Goal: Navigation & Orientation: Find specific page/section

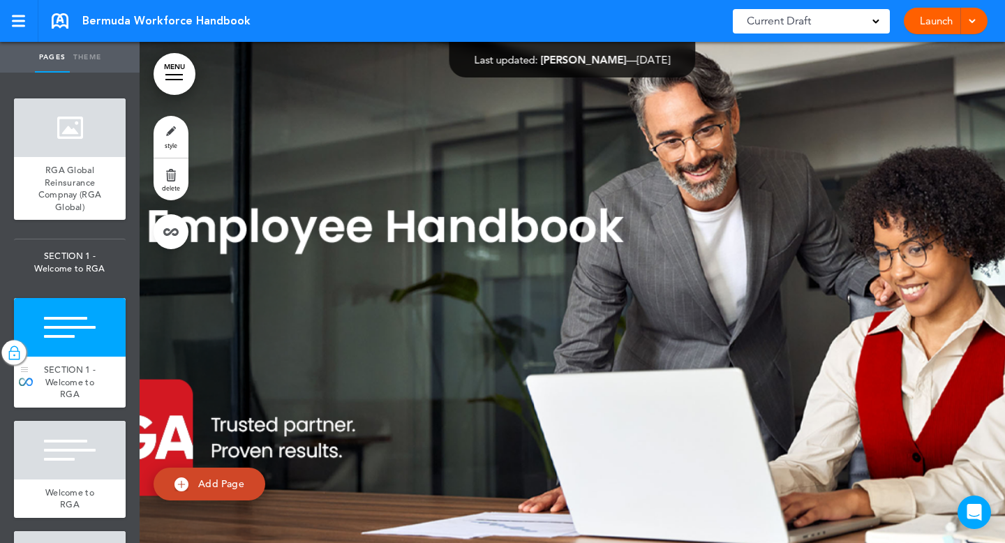
click at [21, 347] on div at bounding box center [14, 353] width 24 height 24
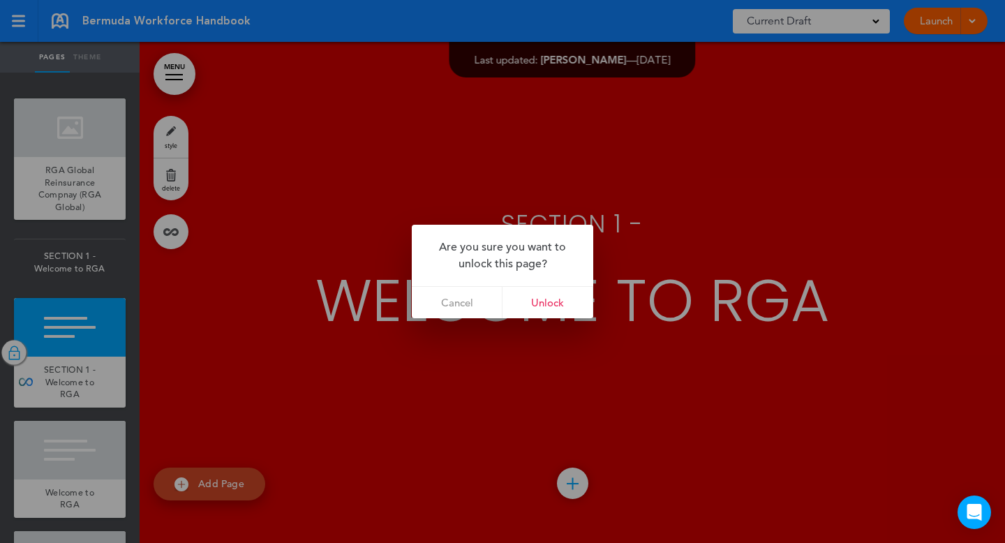
click at [547, 302] on link "Unlock" at bounding box center [548, 302] width 91 height 31
click at [454, 310] on link "Cancel" at bounding box center [457, 302] width 91 height 31
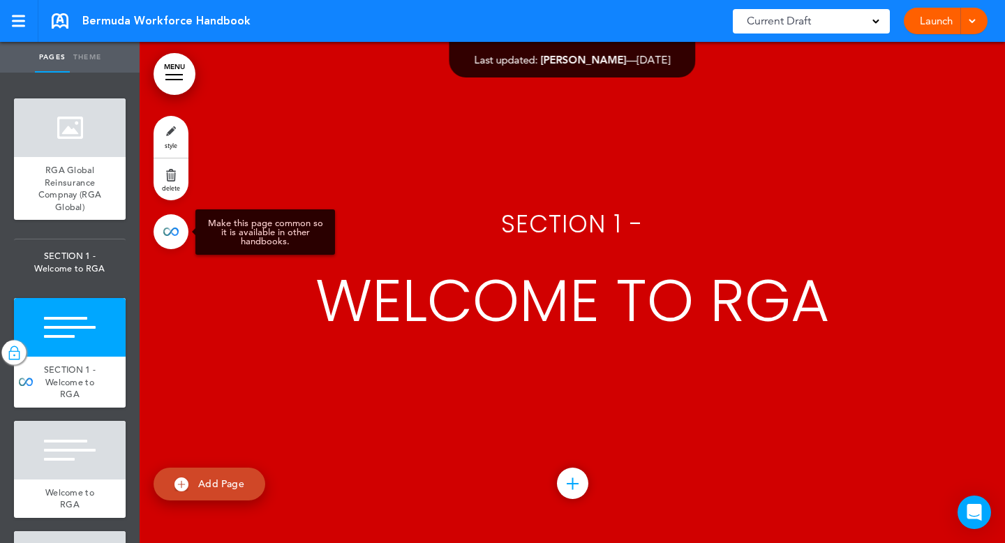
click at [178, 233] on link at bounding box center [171, 231] width 35 height 35
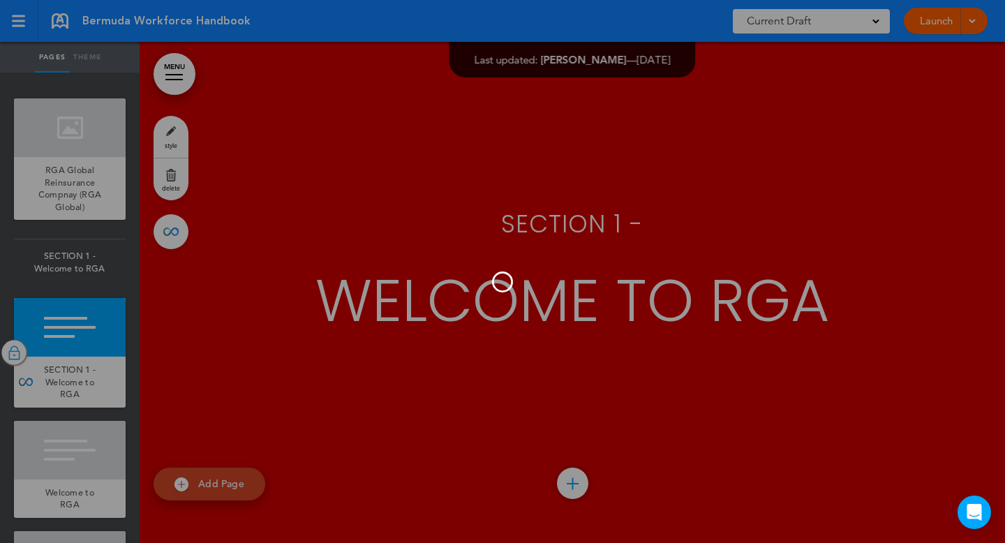
type input "**********"
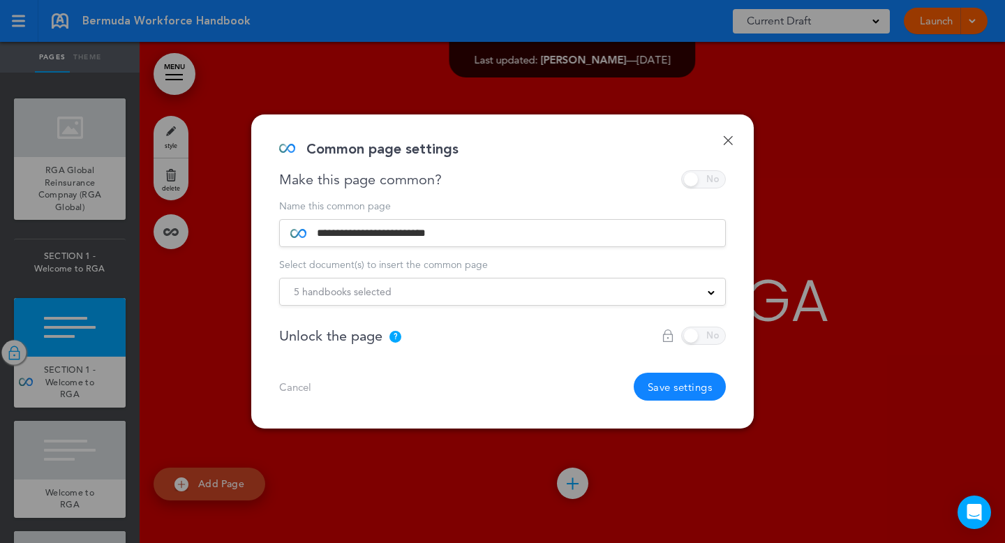
click at [694, 334] on div at bounding box center [694, 336] width 64 height 18
click at [235, 370] on div at bounding box center [502, 271] width 1005 height 543
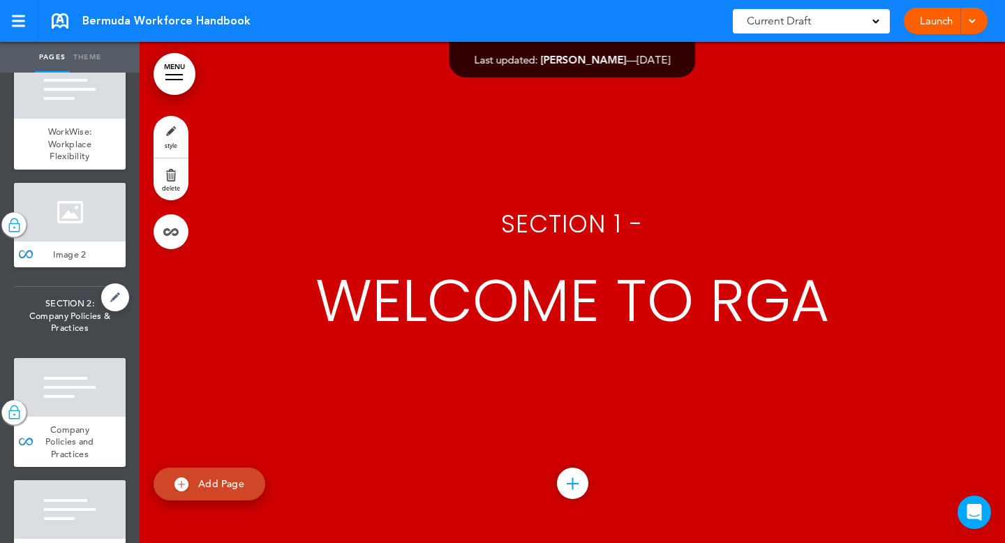
scroll to position [1248, 0]
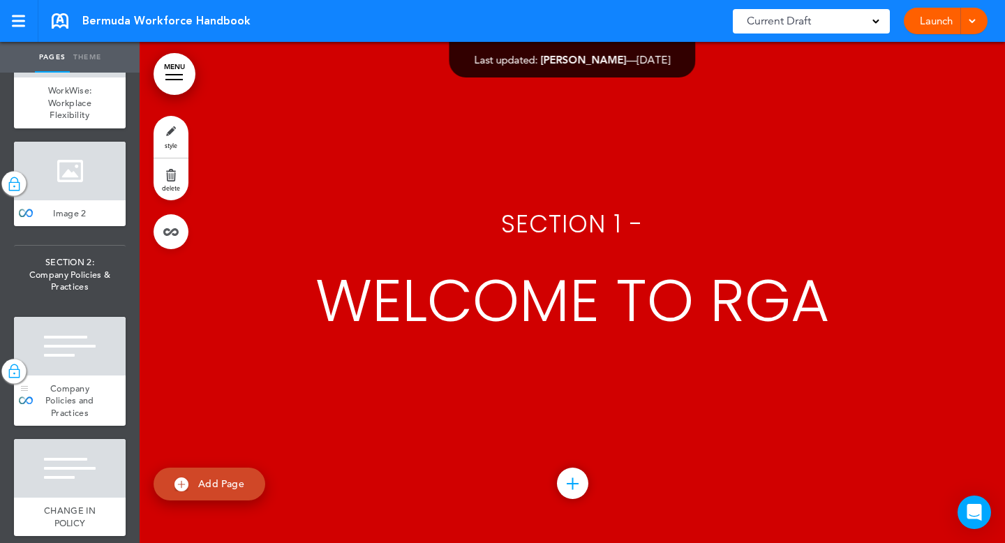
click at [64, 363] on div at bounding box center [70, 346] width 112 height 59
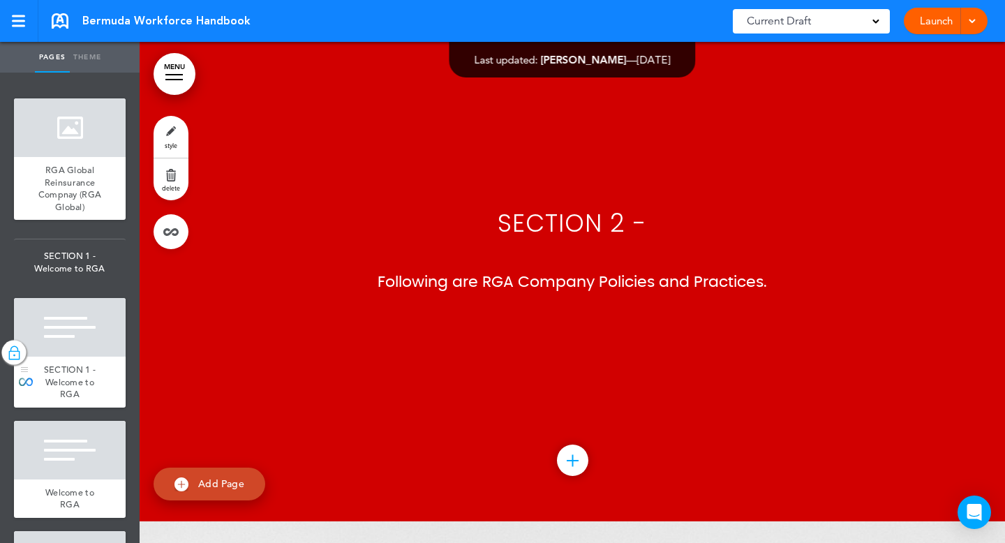
click at [93, 357] on div "SECTION 1 - Welcome to RGA" at bounding box center [70, 382] width 112 height 51
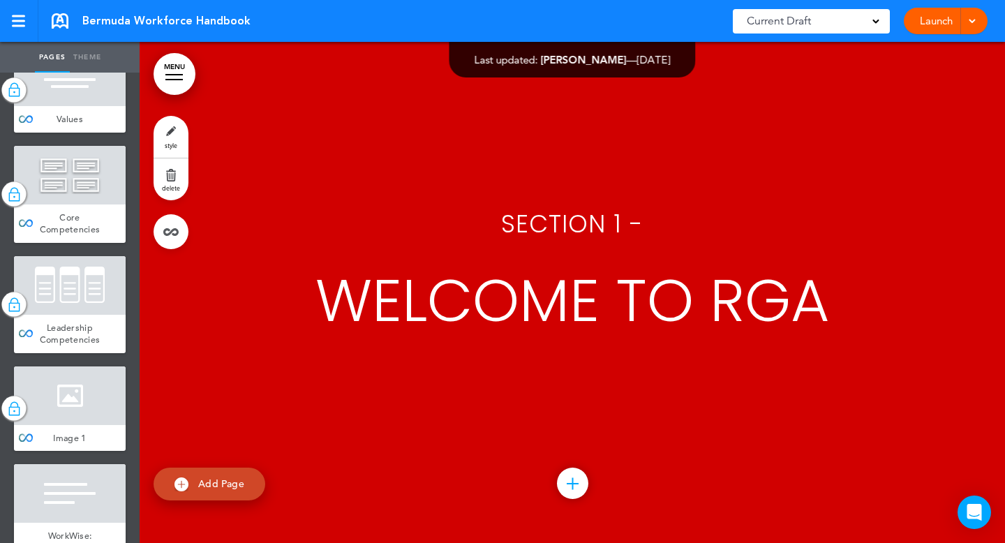
scroll to position [1170, 0]
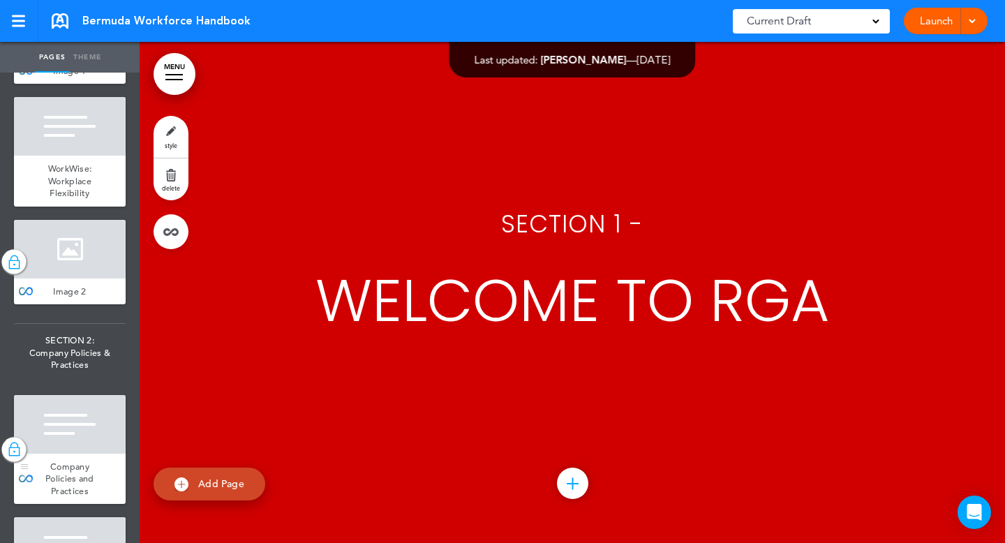
click at [67, 420] on div at bounding box center [70, 424] width 112 height 59
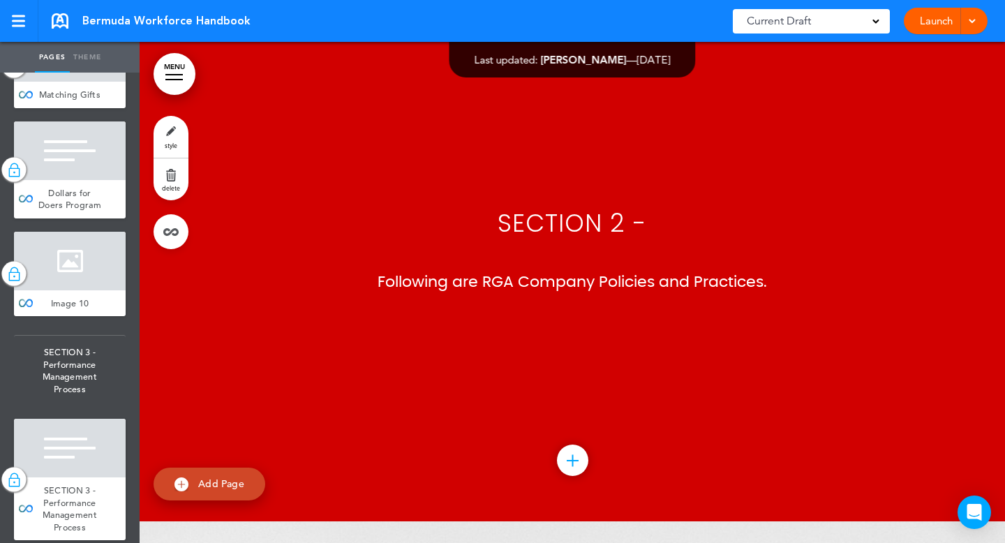
scroll to position [5721, 0]
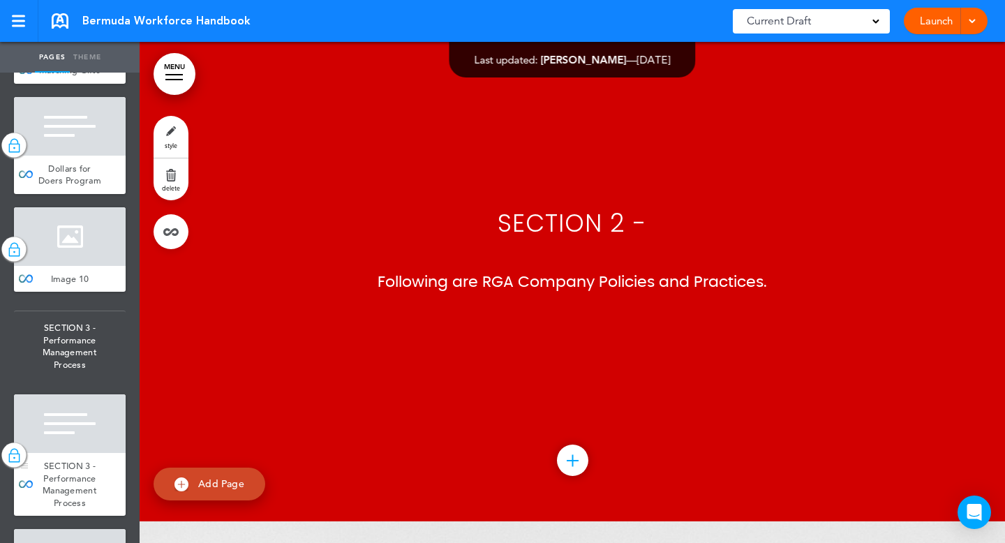
click at [67, 420] on div at bounding box center [70, 423] width 112 height 59
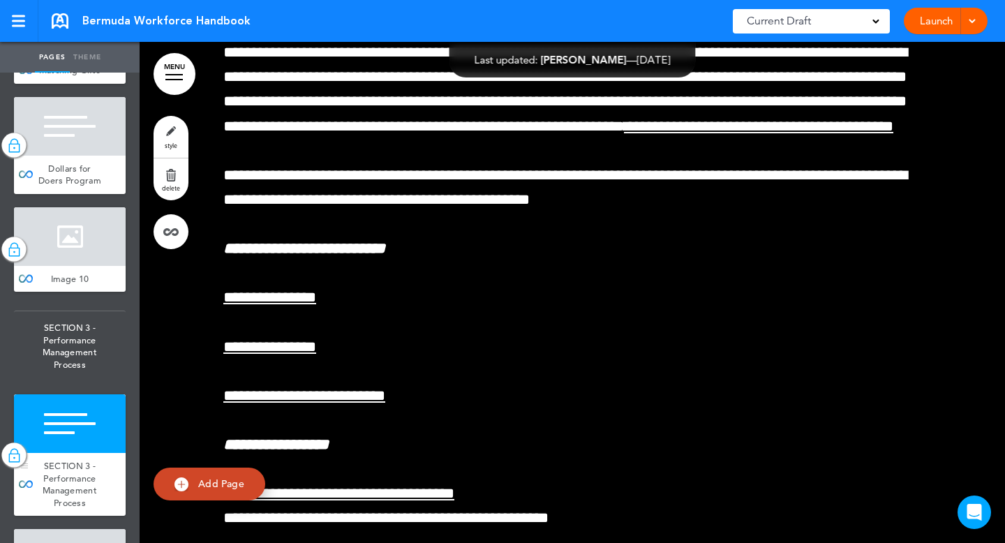
scroll to position [38536, 0]
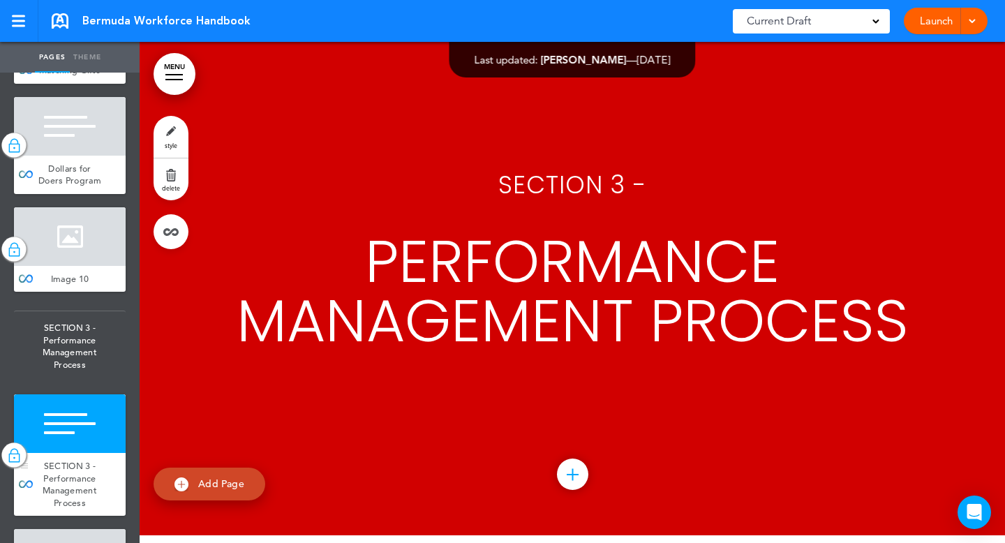
click at [67, 420] on div at bounding box center [70, 423] width 112 height 59
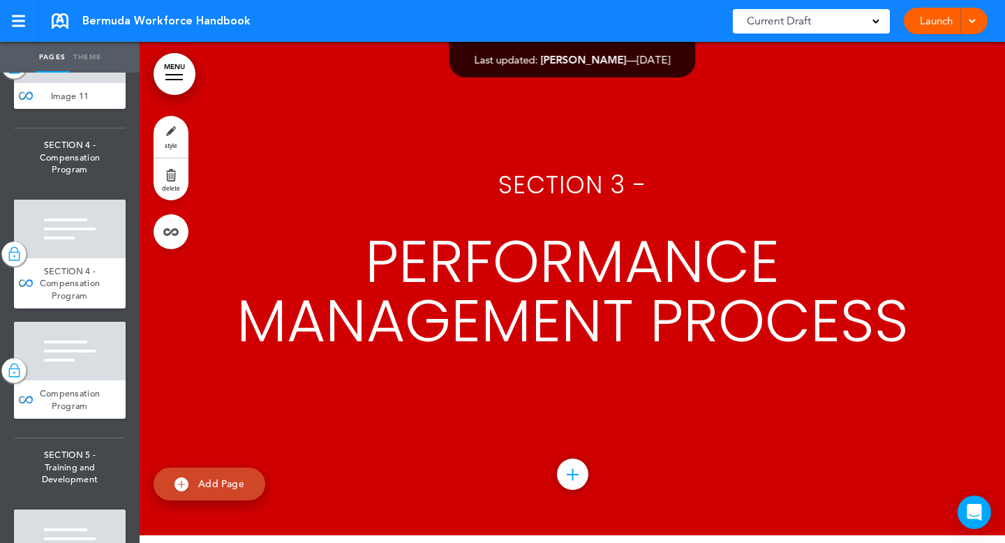
scroll to position [6308, 0]
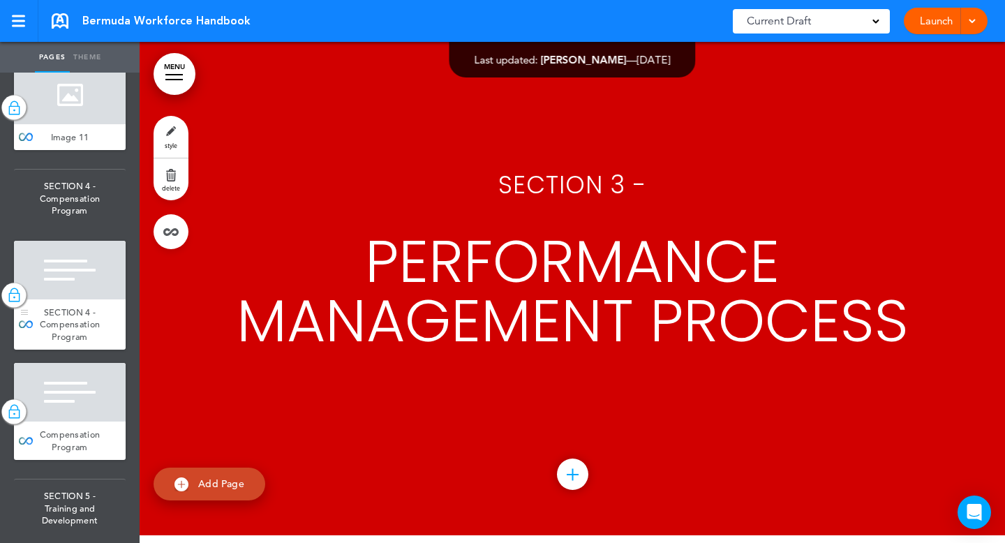
click at [76, 300] on div "SECTION 4 - Compensation Program" at bounding box center [70, 325] width 112 height 51
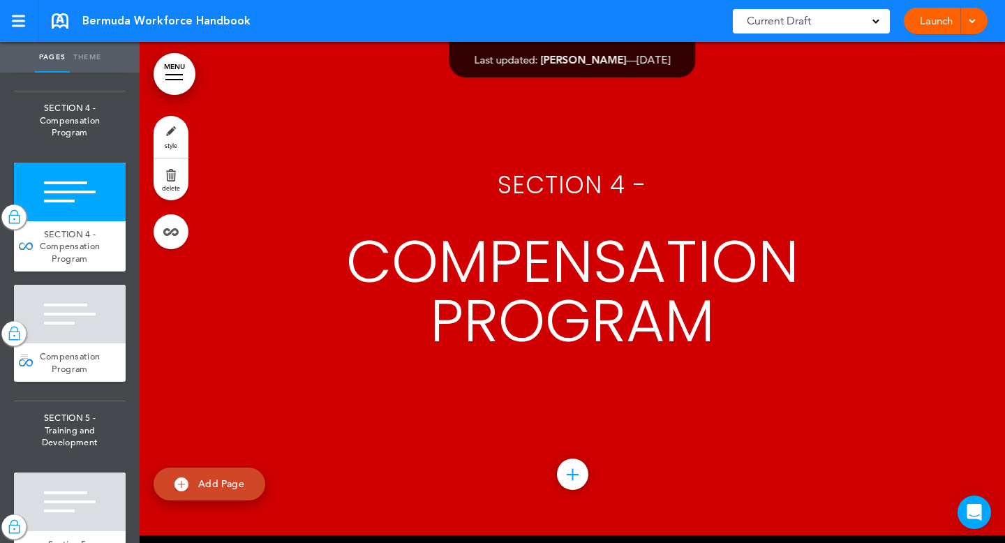
scroll to position [6460, 0]
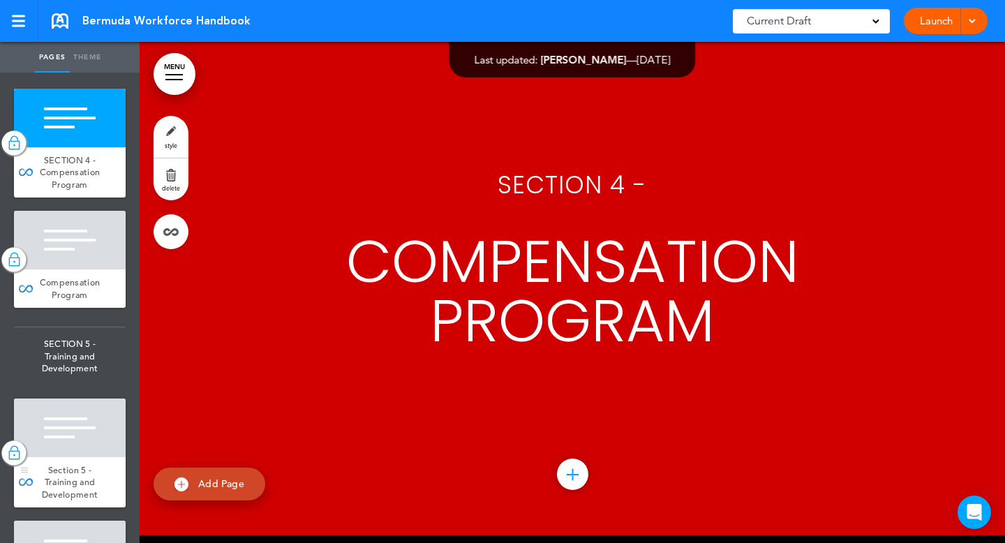
click at [69, 401] on div at bounding box center [70, 428] width 112 height 59
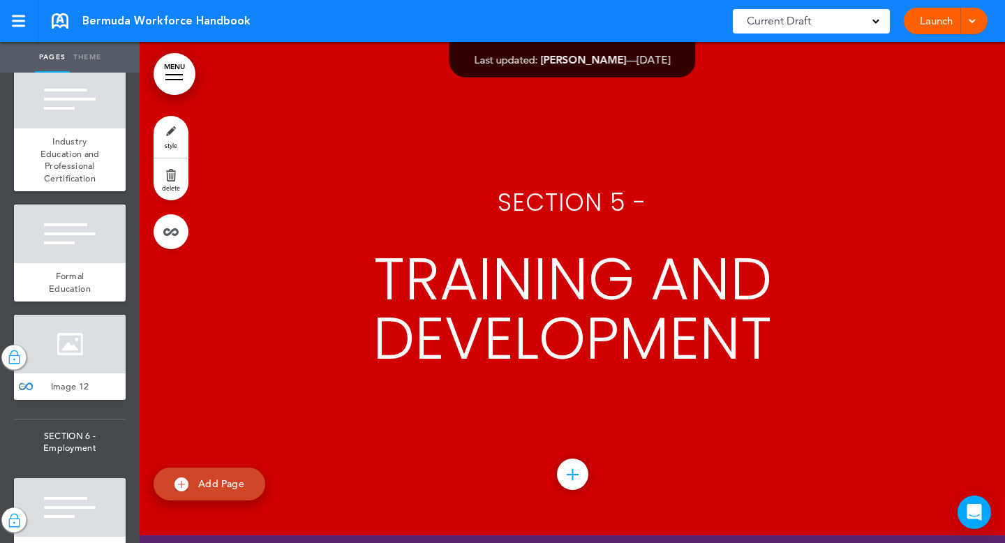
scroll to position [7206, 0]
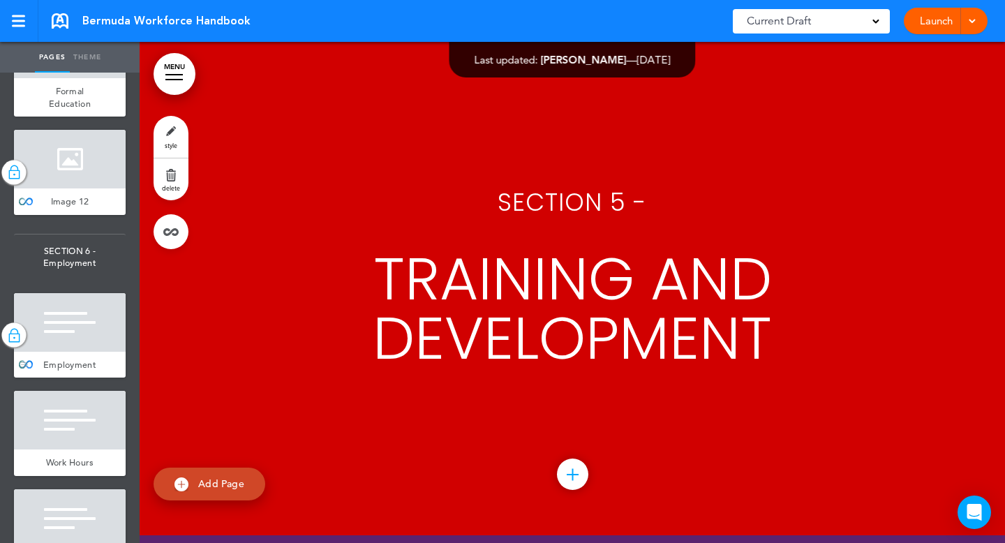
click at [64, 352] on div "Employment" at bounding box center [70, 365] width 112 height 27
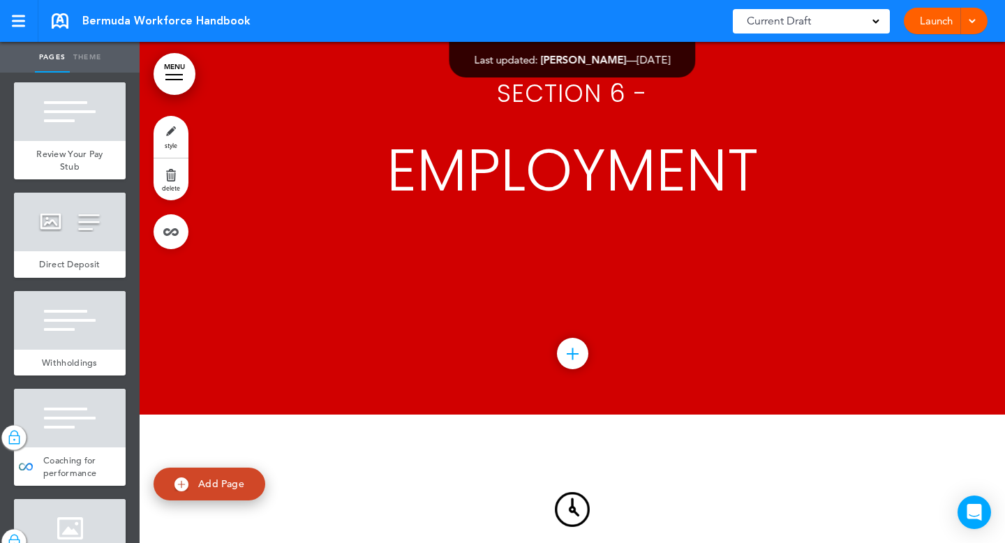
scroll to position [8550, 0]
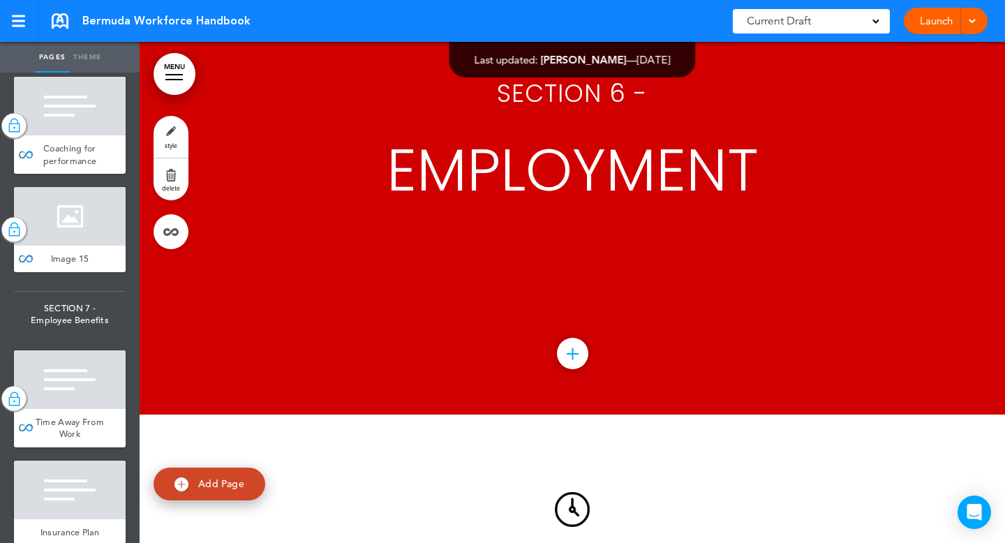
click at [86, 351] on div at bounding box center [70, 380] width 112 height 59
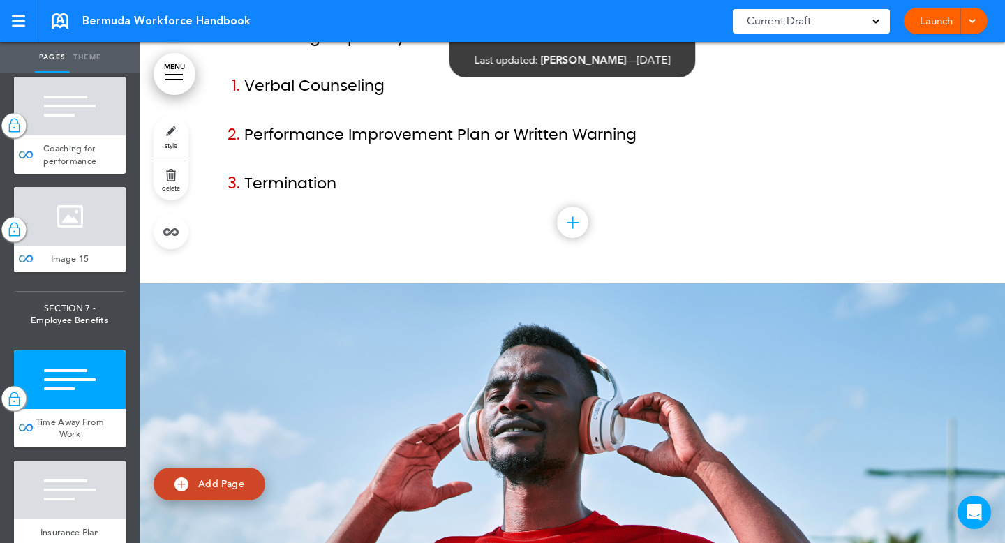
scroll to position [51587, 0]
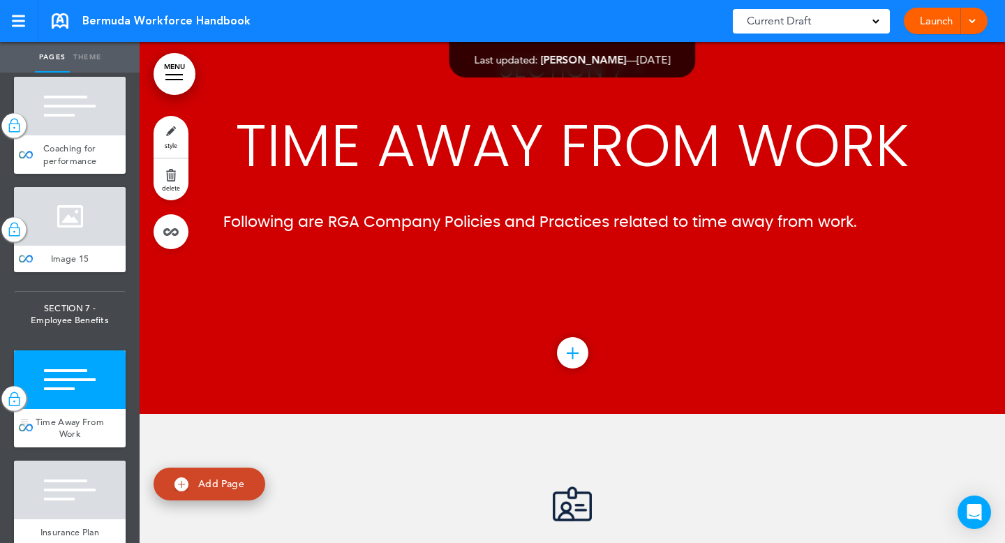
click at [96, 355] on div at bounding box center [70, 380] width 112 height 59
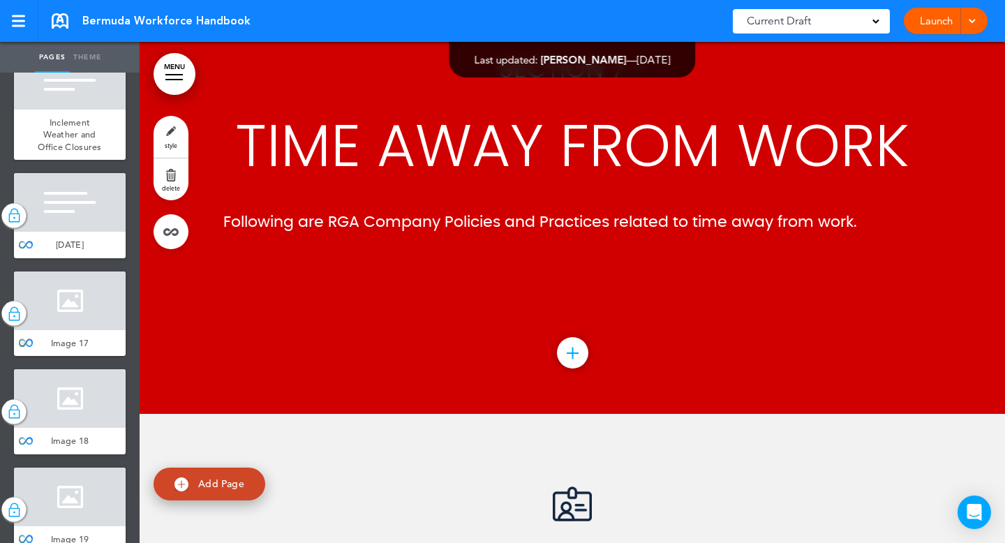
scroll to position [10358, 0]
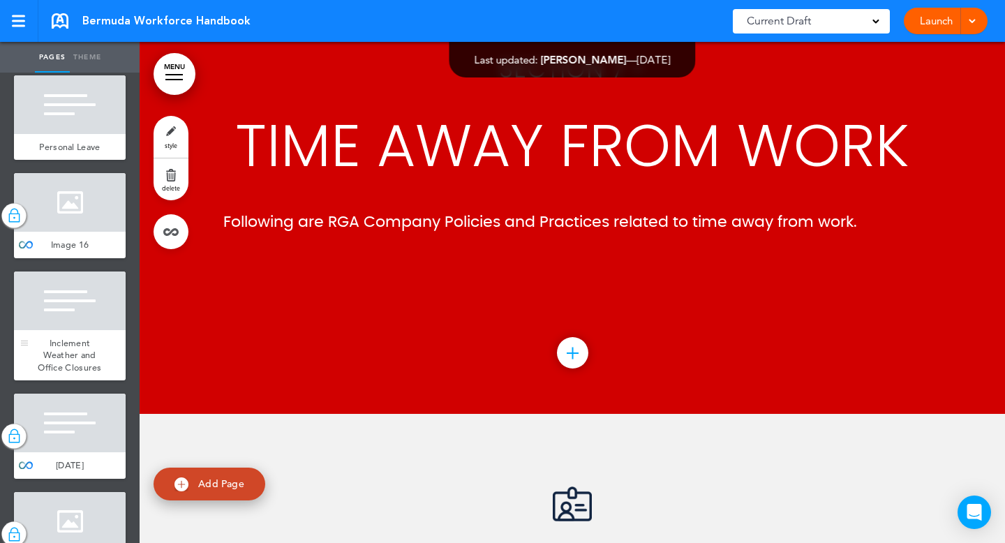
click at [59, 276] on div at bounding box center [70, 301] width 112 height 59
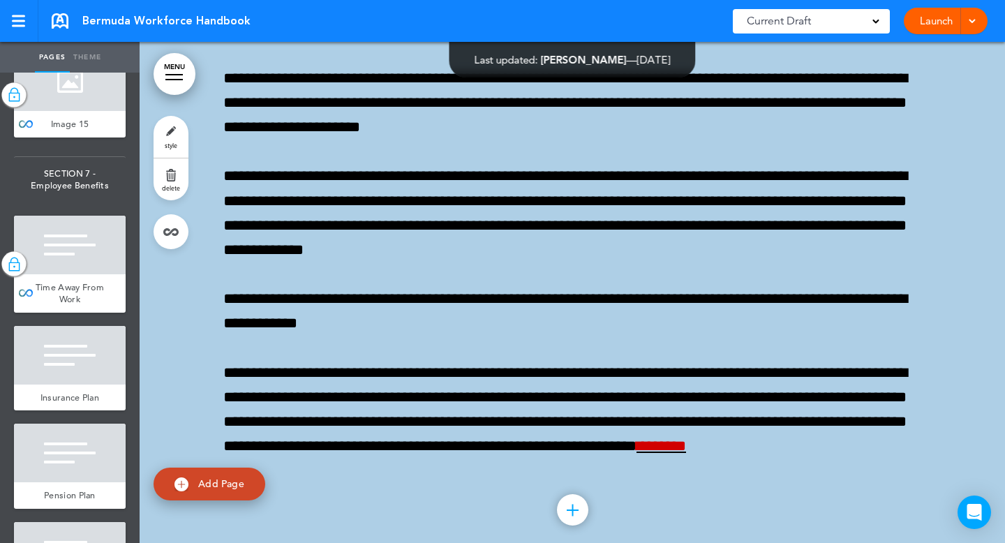
scroll to position [8559, 0]
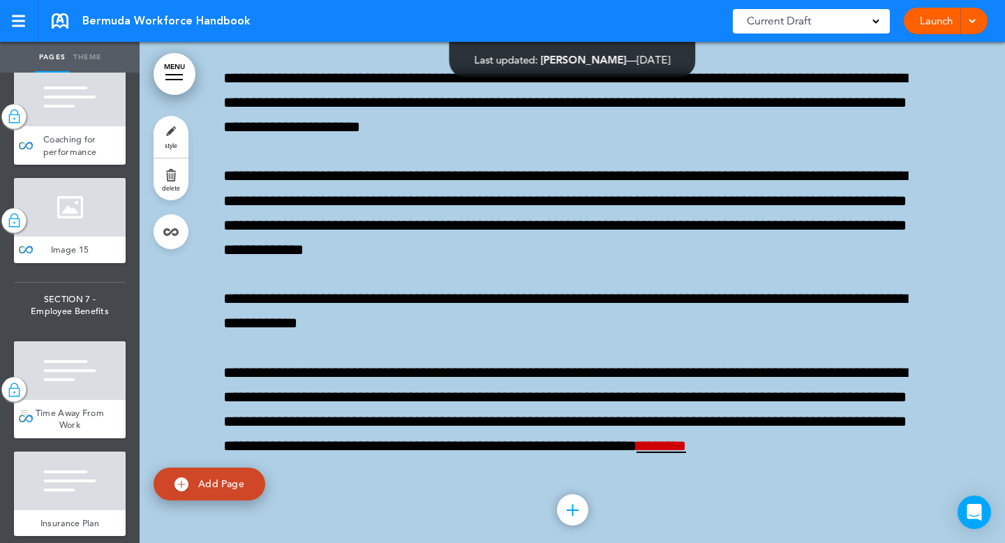
click at [74, 351] on div at bounding box center [70, 370] width 112 height 59
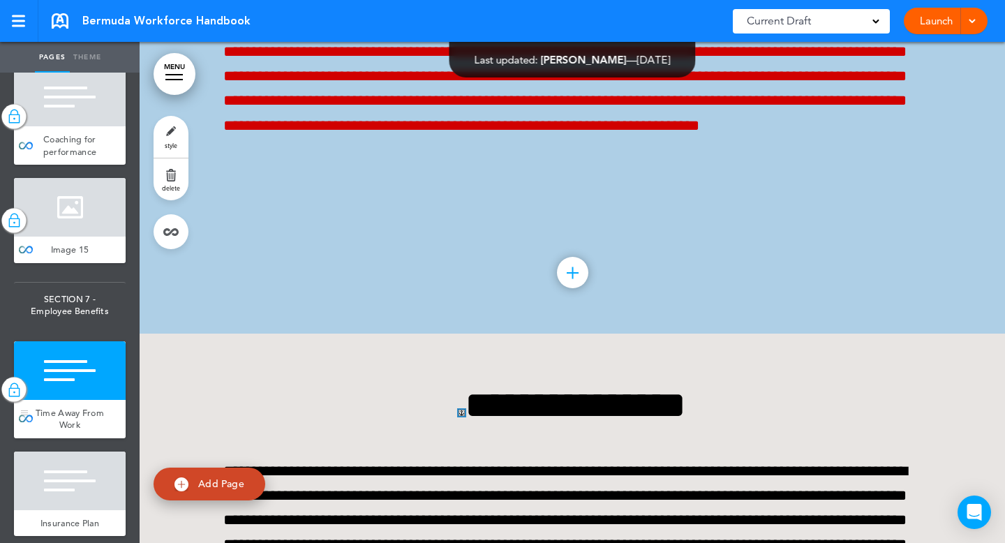
scroll to position [51587, 0]
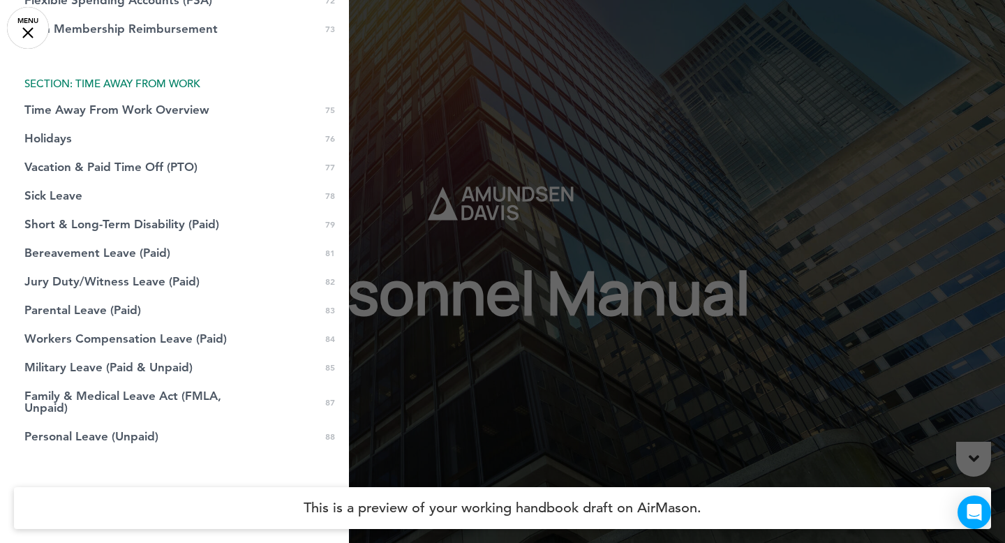
scroll to position [2403, 0]
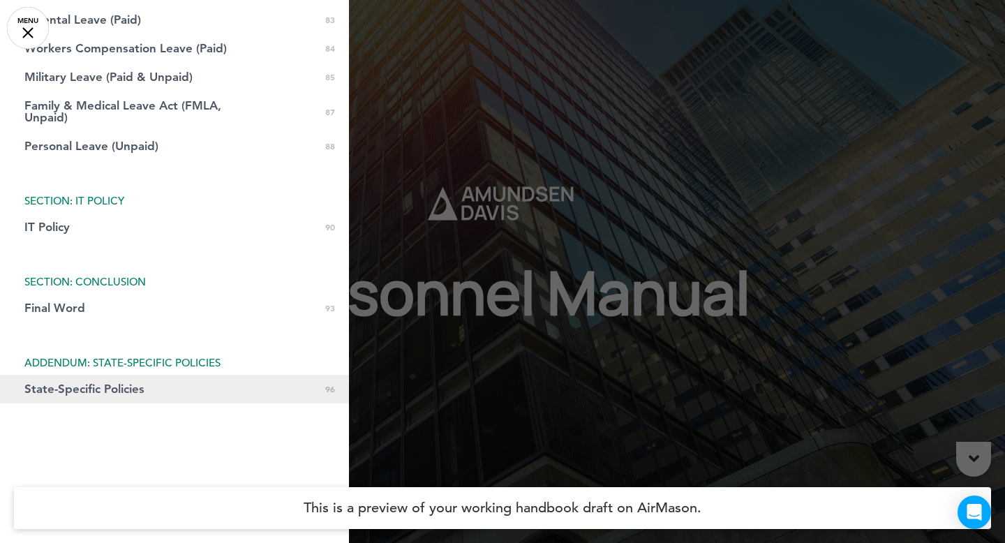
click at [126, 398] on link "State-Specific Policies 0 96" at bounding box center [174, 389] width 349 height 29
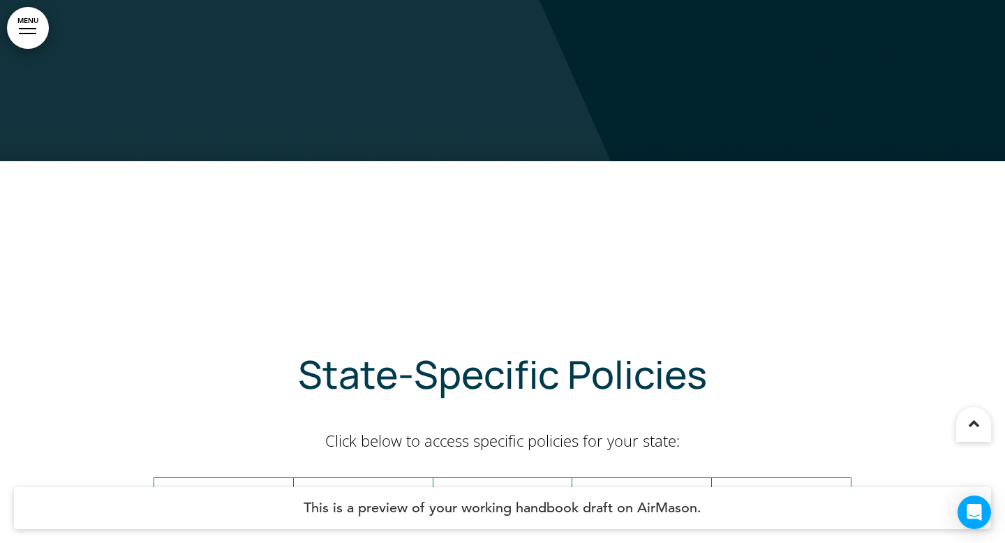
scroll to position [61936, 0]
